Goal: Task Accomplishment & Management: Complete application form

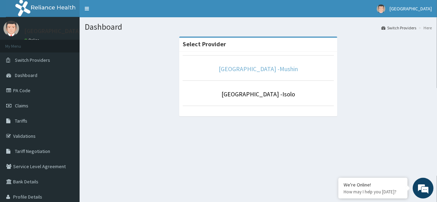
click at [256, 69] on link "Sentinel Hospital -Mushin" at bounding box center [258, 69] width 79 height 8
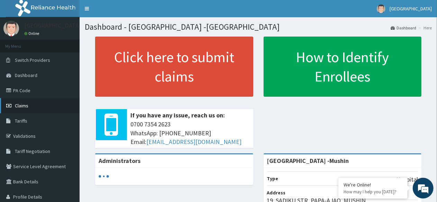
click at [22, 104] on span "Claims" at bounding box center [21, 106] width 13 height 6
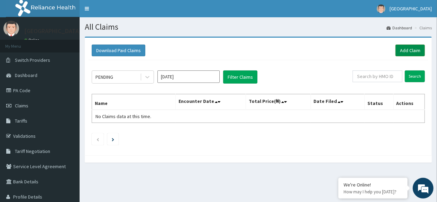
click at [412, 50] on link "Add Claim" at bounding box center [409, 51] width 29 height 12
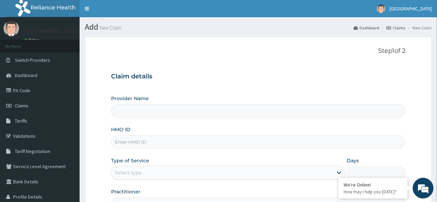
type input "[GEOGRAPHIC_DATA] -Mushin"
click at [139, 142] on input "HMO ID" at bounding box center [258, 142] width 294 height 13
type input "BOF/10035/A"
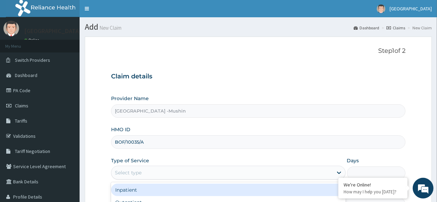
click at [194, 172] on div "Select type" at bounding box center [221, 172] width 221 height 11
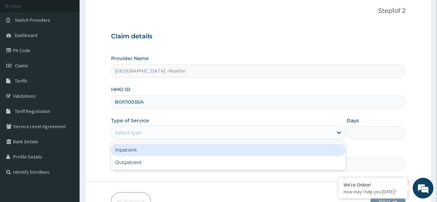
scroll to position [80, 0]
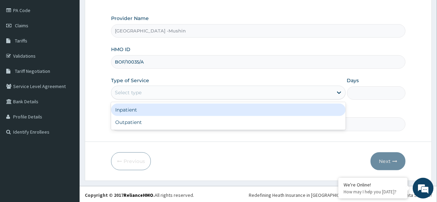
click at [139, 123] on div "Outpatient" at bounding box center [228, 122] width 234 height 12
type input "1"
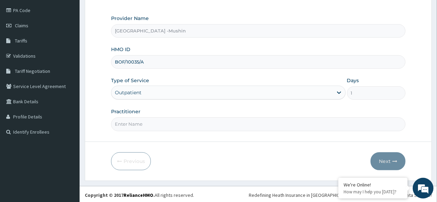
click at [167, 123] on input "Practitioner" at bounding box center [258, 124] width 294 height 13
type input "DR. OGBU"
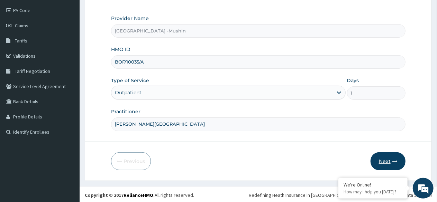
click at [382, 158] on button "Next" at bounding box center [388, 162] width 35 height 18
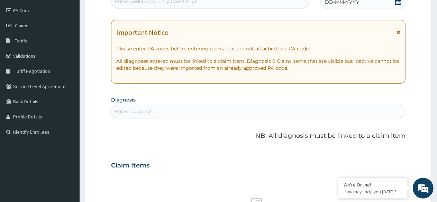
click at [398, 2] on icon at bounding box center [398, 1] width 7 height 7
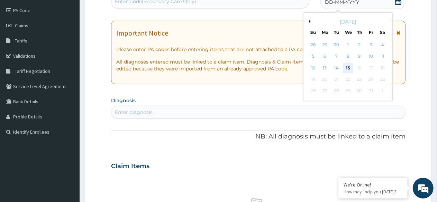
click at [347, 71] on div "15" at bounding box center [348, 68] width 10 height 10
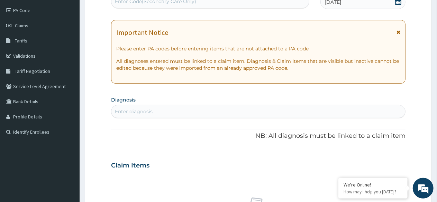
click at [150, 111] on div "Enter diagnosis" at bounding box center [134, 111] width 38 height 7
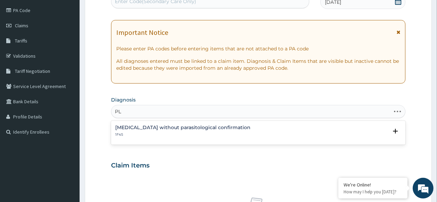
type input "P"
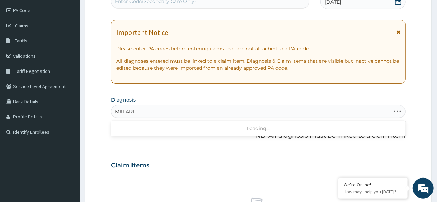
type input "MALARIA"
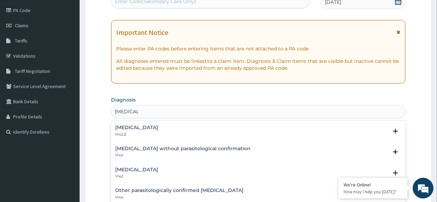
click at [145, 169] on h4 "Malaria, unspecified" at bounding box center [136, 169] width 43 height 5
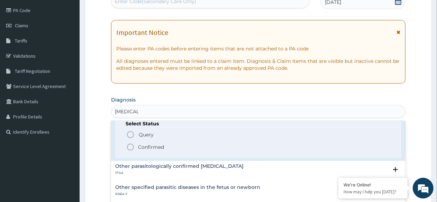
scroll to position [68, 0]
click at [130, 145] on icon "status option filled" at bounding box center [130, 147] width 8 height 8
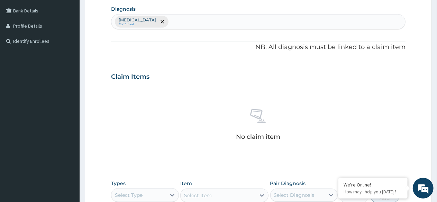
scroll to position [172, 0]
click at [195, 89] on div "No claim item" at bounding box center [258, 126] width 294 height 80
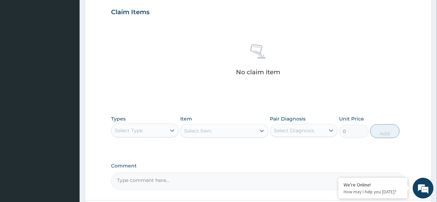
scroll to position [258, 0]
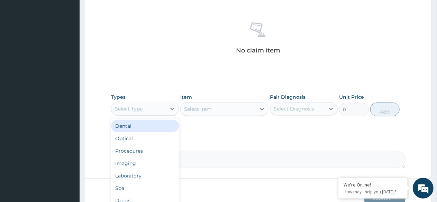
click at [141, 149] on div "Procedures" at bounding box center [145, 151] width 68 height 12
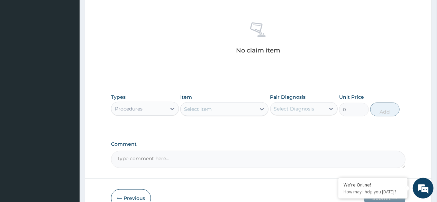
click at [223, 109] on div "Select Item" at bounding box center [218, 109] width 75 height 11
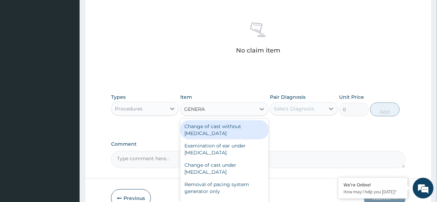
type input "GENERAL"
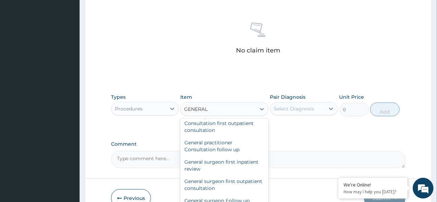
scroll to position [109, 0]
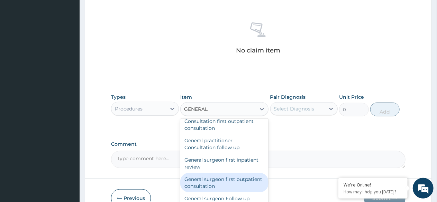
click at [221, 174] on div "General surgeon first outpatient consultation" at bounding box center [224, 182] width 88 height 19
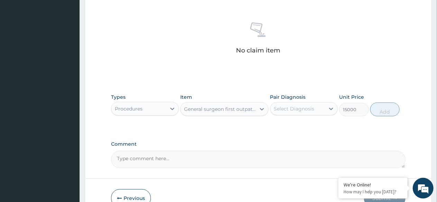
click at [245, 112] on div "General surgeon first outpatient consultation" at bounding box center [218, 109] width 75 height 11
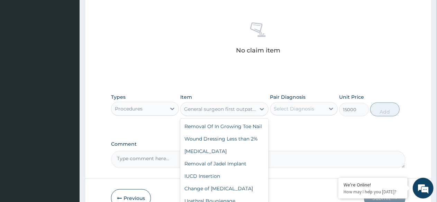
scroll to position [32171, 0]
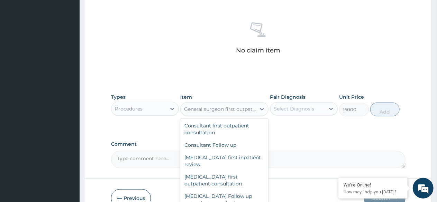
type input "3000"
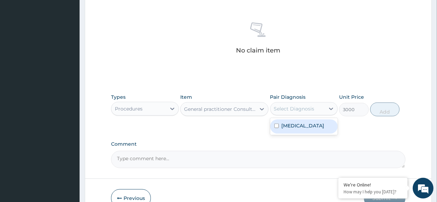
click at [298, 110] on div "Select Diagnosis" at bounding box center [294, 109] width 40 height 7
click at [307, 124] on label "Malaria, unspecified" at bounding box center [303, 125] width 43 height 7
checkbox input "true"
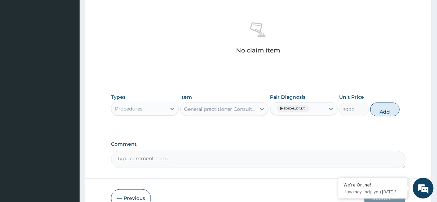
click at [381, 106] on button "Add" at bounding box center [384, 110] width 29 height 14
type input "0"
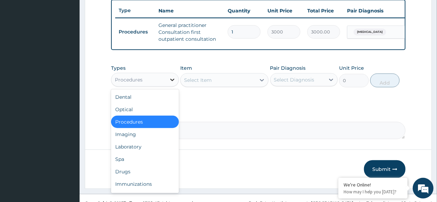
click at [171, 81] on icon at bounding box center [172, 80] width 4 height 2
click at [140, 152] on div "Laboratory" at bounding box center [145, 147] width 68 height 12
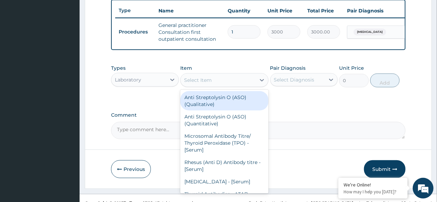
click at [216, 83] on div "Select Item" at bounding box center [218, 80] width 75 height 11
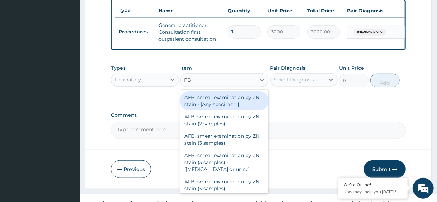
type input "FBC"
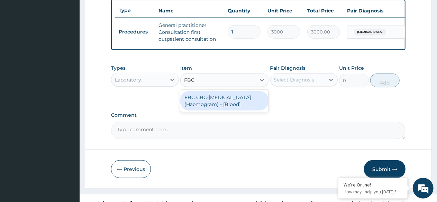
click at [222, 104] on div "FBC CBC-Complete Blood Count (Haemogram) - [Blood]" at bounding box center [224, 100] width 88 height 19
type input "3000"
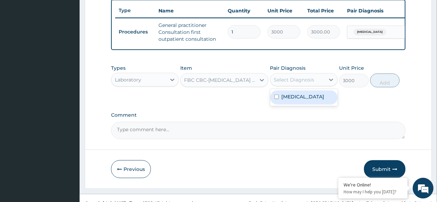
click at [309, 83] on div "Select Diagnosis" at bounding box center [294, 79] width 40 height 7
click at [308, 100] on label "Malaria, unspecified" at bounding box center [303, 96] width 43 height 7
checkbox input "true"
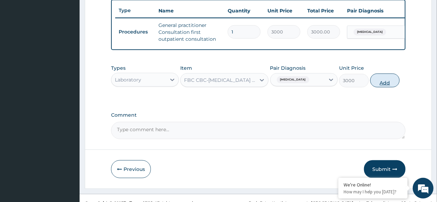
click at [383, 85] on button "Add" at bounding box center [384, 81] width 29 height 14
type input "0"
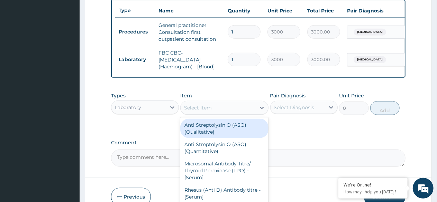
click at [213, 110] on div "Select Item" at bounding box center [218, 107] width 75 height 11
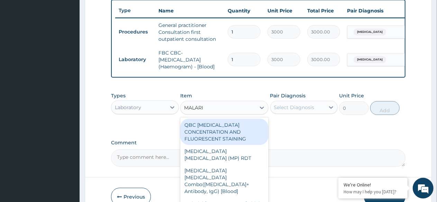
type input "MALARIA"
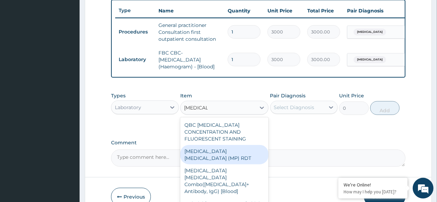
click at [230, 157] on div "MALARIA PARASITE (MP) RDT" at bounding box center [224, 154] width 88 height 19
type input "1500"
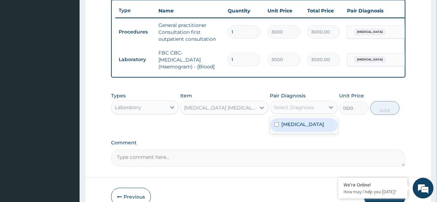
click at [303, 111] on div "Select Diagnosis" at bounding box center [294, 107] width 40 height 7
click at [302, 128] on label "Malaria, unspecified" at bounding box center [303, 124] width 43 height 7
checkbox input "true"
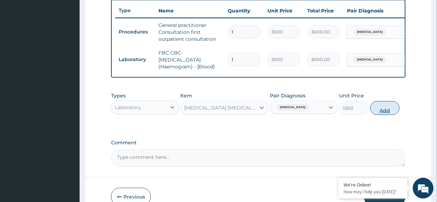
click at [381, 114] on button "Add" at bounding box center [384, 108] width 29 height 14
type input "0"
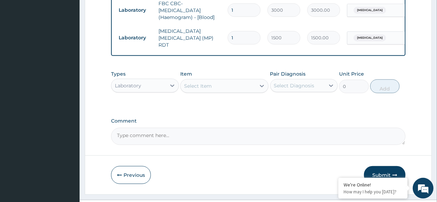
scroll to position [323, 0]
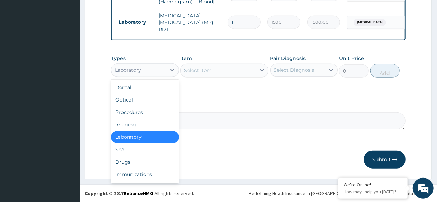
click at [128, 165] on div "Drugs" at bounding box center [145, 162] width 68 height 12
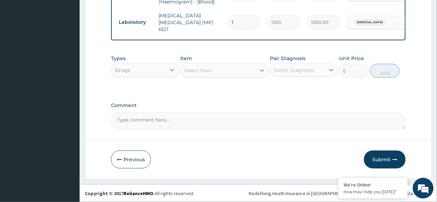
click at [223, 71] on div "Select Item" at bounding box center [218, 70] width 75 height 11
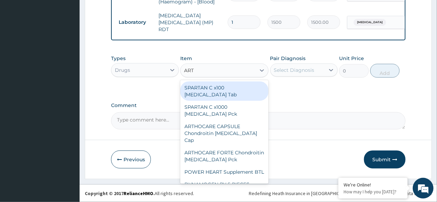
type input "ARTE"
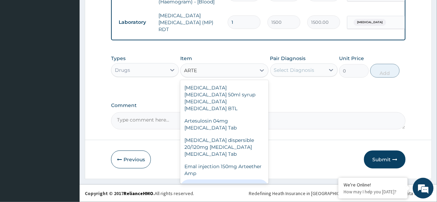
click at [218, 180] on div "E MAL ARTEETHER Injection FIDSON Alpha beta Arteether Amp" at bounding box center [224, 193] width 88 height 26
type input "2760"
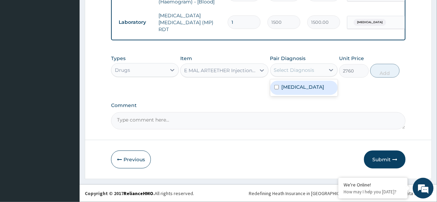
click at [298, 68] on div "Select Diagnosis" at bounding box center [294, 70] width 40 height 7
click at [302, 93] on div "Malaria, unspecified" at bounding box center [304, 88] width 68 height 14
checkbox input "true"
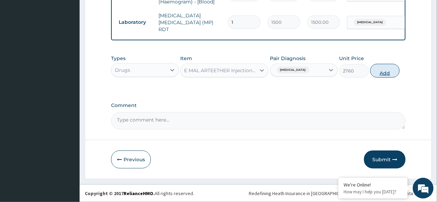
click at [392, 68] on button "Add" at bounding box center [384, 71] width 29 height 14
type input "0"
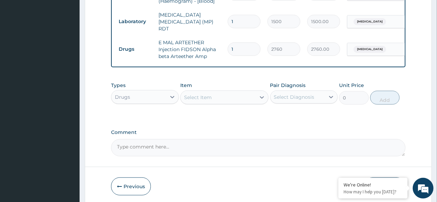
type input "0.00"
type input "3"
type input "8280.00"
type input "3"
click at [223, 99] on div "Select Item" at bounding box center [218, 97] width 75 height 11
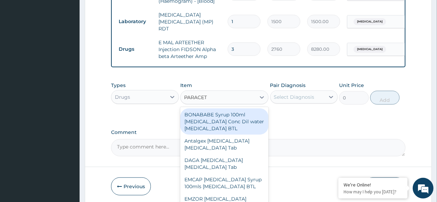
type input "PARACETA"
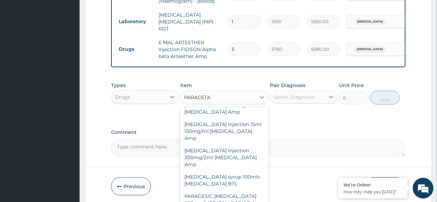
scroll to position [351, 0]
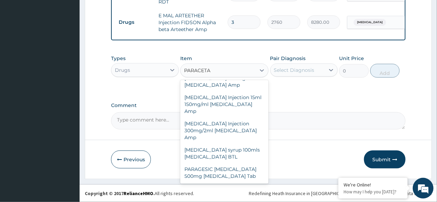
click at [223, 175] on div "PARAGESIC PARACETAMOL 500mg Acetaminophen Tab" at bounding box center [224, 172] width 88 height 19
type input "17.25"
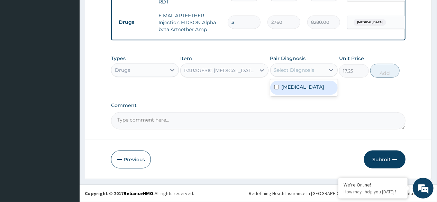
click at [298, 91] on label "Malaria, unspecified" at bounding box center [303, 87] width 43 height 7
checkbox input "true"
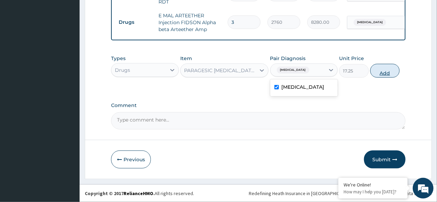
click at [385, 73] on button "Add" at bounding box center [384, 71] width 29 height 14
type input "0"
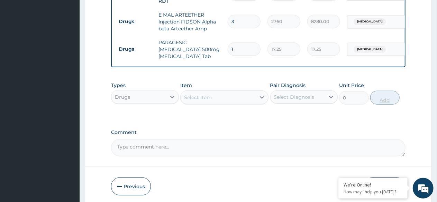
type input "18"
type input "310.50"
type input "18"
click at [239, 95] on div "Select Item" at bounding box center [218, 97] width 75 height 11
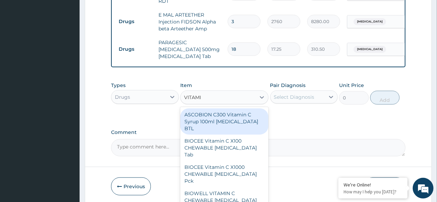
type input "VITAMIN"
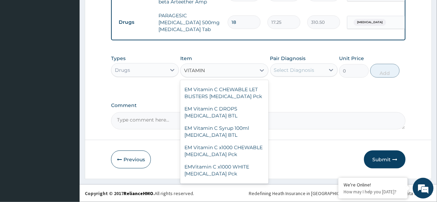
scroll to position [175, 0]
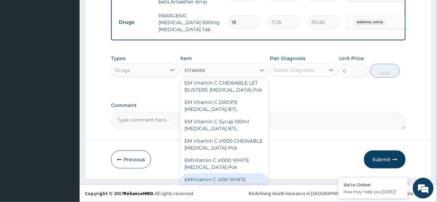
click at [218, 174] on div "EMVitamin C x100 WHITE Ascorbic Acid Tab" at bounding box center [224, 183] width 88 height 19
type input "391"
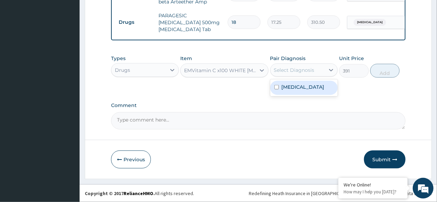
click at [297, 73] on div "Select Diagnosis" at bounding box center [294, 70] width 40 height 7
click at [297, 91] on label "Malaria, unspecified" at bounding box center [303, 87] width 43 height 7
checkbox input "true"
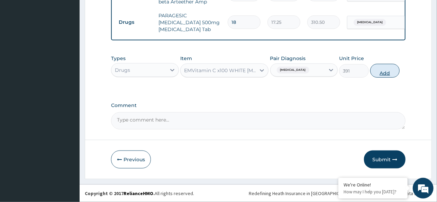
click at [384, 75] on button "Add" at bounding box center [384, 71] width 29 height 14
type input "0"
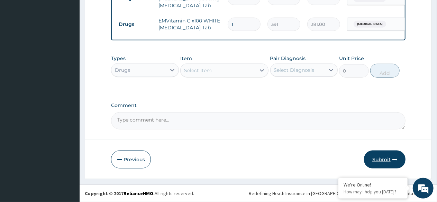
click at [383, 161] on button "Submit" at bounding box center [385, 160] width 42 height 18
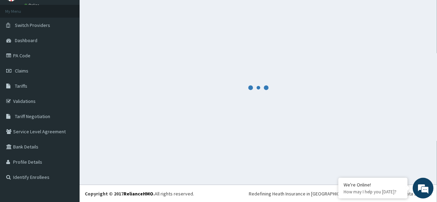
scroll to position [403, 0]
